Goal: Check status: Check status

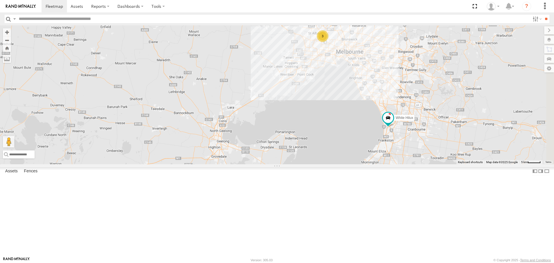
drag, startPoint x: 462, startPoint y: 187, endPoint x: 421, endPoint y: 146, distance: 58.0
click at [421, 146] on div "2 3 Cleaner Wagon #1 White Hilux" at bounding box center [277, 94] width 554 height 139
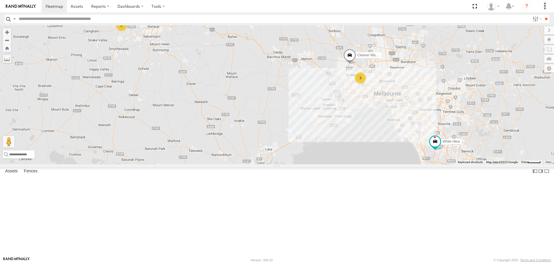
click at [0, 0] on span at bounding box center [0, 0] width 0 height 0
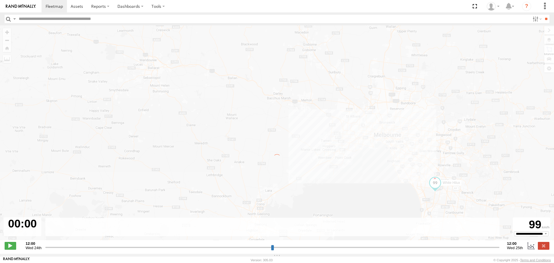
type input "**********"
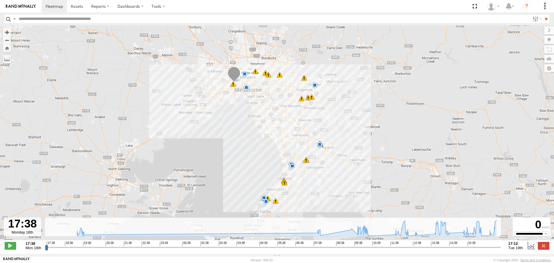
click at [315, 88] on span at bounding box center [315, 85] width 6 height 6
click at [265, 203] on span at bounding box center [266, 202] width 6 height 6
click at [283, 206] on div "White Hilux 9 19:43 Mon 08:01 Tue 09:45 Tue 09:53 Tue 09:55 Tue 10:03 Tue 7 10:…" at bounding box center [277, 135] width 554 height 221
click at [264, 198] on span at bounding box center [264, 198] width 6 height 6
click at [287, 203] on div "White Hilux 9 19:43 Mon 08:01 Tue 09:45 Tue 09:53 Tue 09:55 Tue 10:03 Tue 7 10:…" at bounding box center [277, 135] width 554 height 221
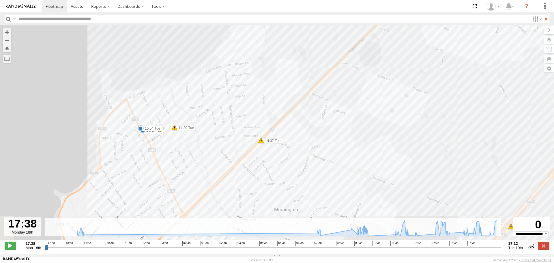
drag, startPoint x: 182, startPoint y: 183, endPoint x: 360, endPoint y: 100, distance: 195.9
click at [359, 104] on div "White Hilux 19:43 Mon 08:01 Tue 09:45 Tue 09:53 Tue 09:55 Tue 10:03 Tue 10:33 T…" at bounding box center [277, 135] width 554 height 221
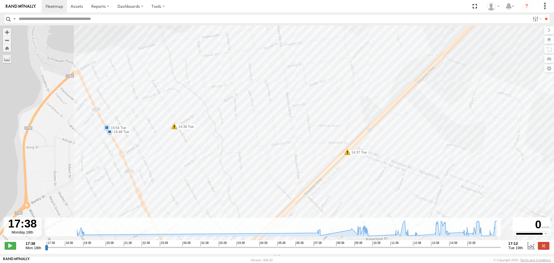
drag, startPoint x: 100, startPoint y: 157, endPoint x: 123, endPoint y: 156, distance: 23.1
click at [123, 156] on div "White Hilux 19:43 Mon 08:01 Tue 09:45 Tue 09:53 Tue 09:55 Tue 10:03 Tue 10:33 T…" at bounding box center [277, 135] width 554 height 221
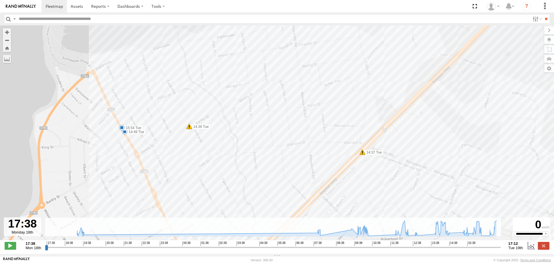
click at [126, 134] on span at bounding box center [125, 132] width 6 height 6
click at [157, 146] on div "White Hilux 19:43 Mon 08:01 Tue 09:45 Tue 09:53 Tue 09:55 Tue 10:03 Tue 10:33 T…" at bounding box center [277, 135] width 554 height 221
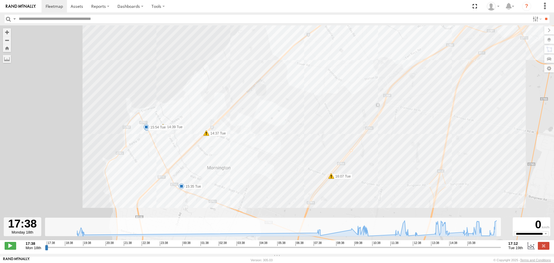
drag, startPoint x: 171, startPoint y: 162, endPoint x: 170, endPoint y: 158, distance: 4.8
click at [170, 158] on div "White Hilux 19:43 Mon 08:01 Tue 09:45 Tue 09:53 Tue 09:55 Tue 10:03 Tue 10:33 T…" at bounding box center [277, 135] width 554 height 221
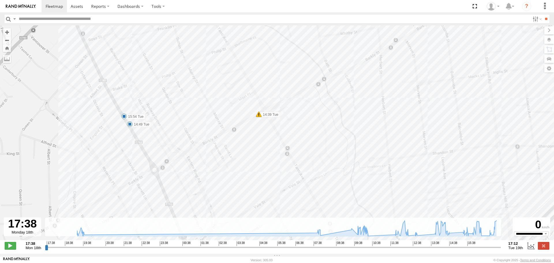
click at [129, 124] on span at bounding box center [130, 124] width 6 height 6
click at [135, 152] on div "White Hilux 19:43 Mon 08:01 Tue 09:45 Tue 09:53 Tue 09:55 Tue 10:03 Tue 10:33 T…" at bounding box center [277, 135] width 554 height 221
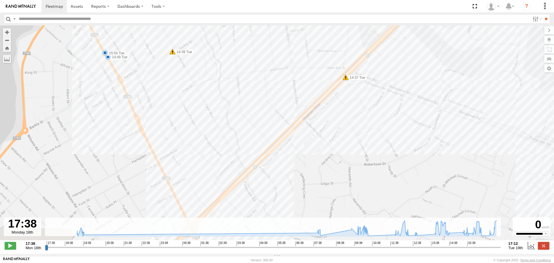
drag, startPoint x: 151, startPoint y: 177, endPoint x: 124, endPoint y: 89, distance: 92.9
click at [124, 89] on div "White Hilux 19:43 Mon 08:01 Tue 09:45 Tue 09:53 Tue 09:55 Tue 10:03 Tue 10:33 T…" at bounding box center [277, 135] width 554 height 221
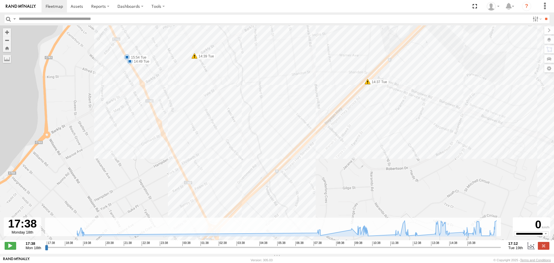
drag, startPoint x: 159, startPoint y: 168, endPoint x: 184, endPoint y: 181, distance: 28.4
click at [184, 181] on div "White Hilux 19:43 Mon 08:01 Tue 09:45 Tue 09:53 Tue 09:55 Tue 10:03 Tue 10:33 T…" at bounding box center [277, 135] width 554 height 221
click at [126, 58] on span at bounding box center [127, 57] width 6 height 6
